Goal: Task Accomplishment & Management: Use online tool/utility

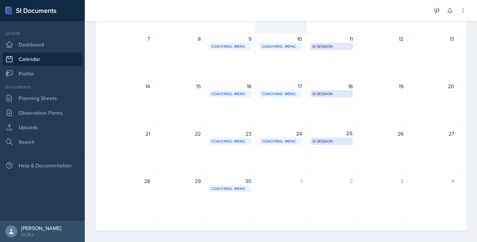
scroll to position [107, 0]
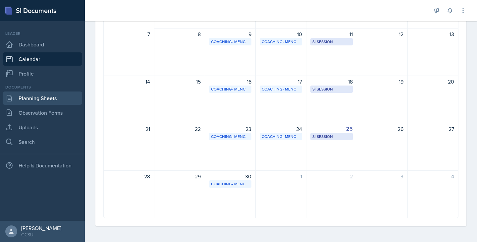
click at [19, 101] on link "Planning Sheets" at bounding box center [43, 97] width 80 height 13
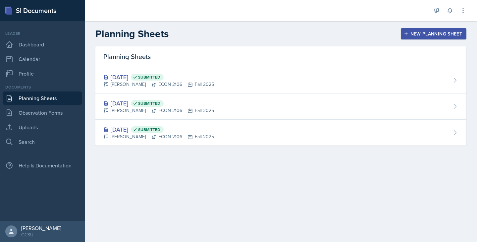
click at [436, 35] on div "New Planning Sheet" at bounding box center [433, 33] width 57 height 5
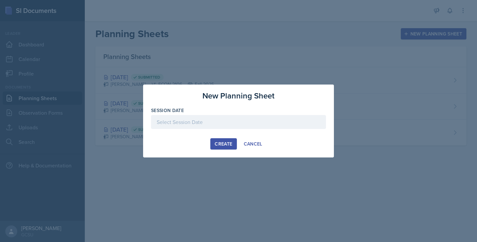
click at [185, 116] on div at bounding box center [238, 122] width 175 height 14
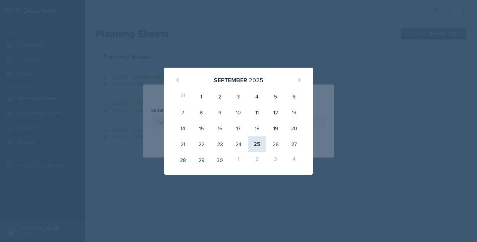
click at [255, 145] on div "25" at bounding box center [257, 144] width 19 height 16
type input "[DATE]"
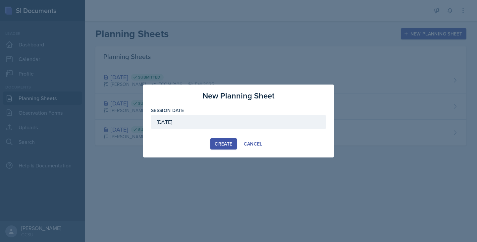
click at [217, 145] on div "Create" at bounding box center [224, 143] width 18 height 5
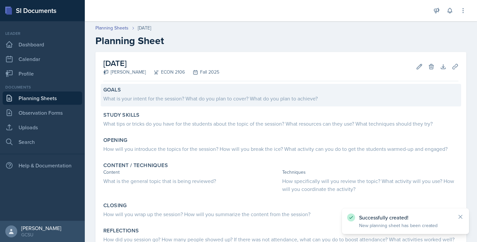
click at [142, 103] on div "Goals What is your intent for the session? What do you plan to cover? What do y…" at bounding box center [281, 95] width 361 height 23
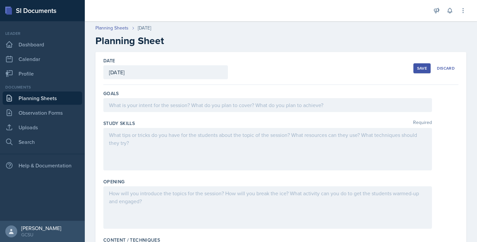
click at [242, 47] on header "Planning Sheets [DATE] Planning Sheet" at bounding box center [281, 35] width 392 height 35
